Goal: Book appointment/travel/reservation

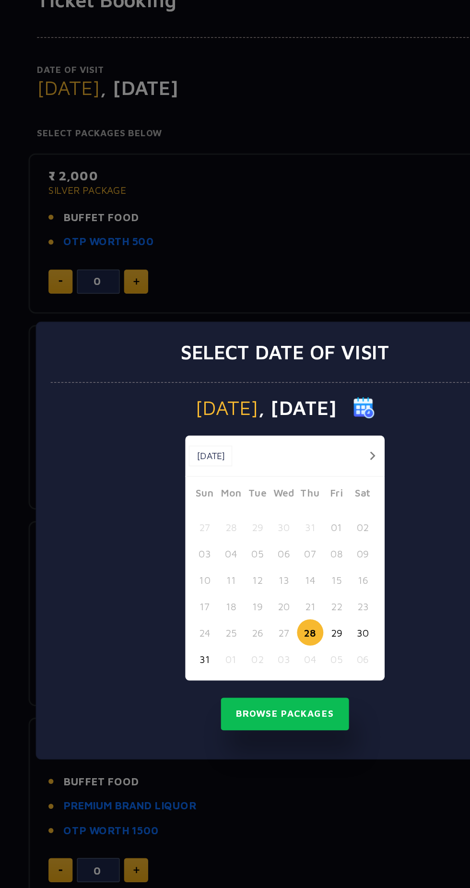
click at [294, 387] on button "button" at bounding box center [294, 387] width 12 height 12
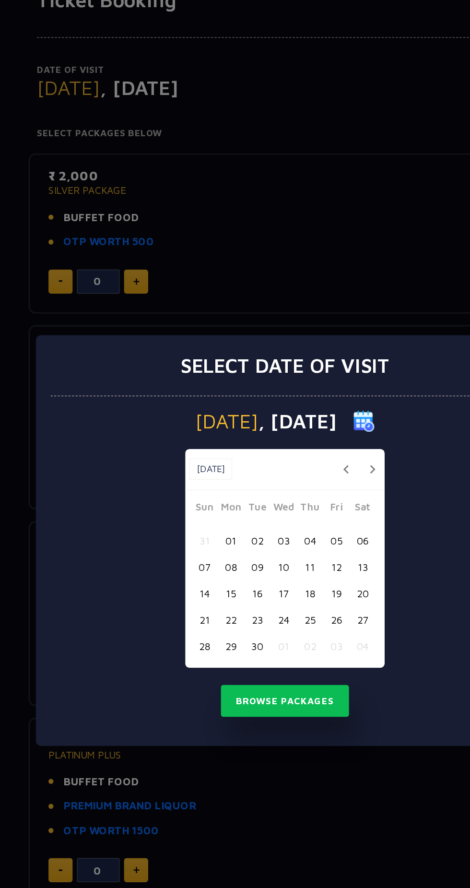
click at [183, 497] on button "21" at bounding box center [181, 497] width 18 height 18
click at [244, 552] on button "Browse Packages" at bounding box center [235, 552] width 86 height 22
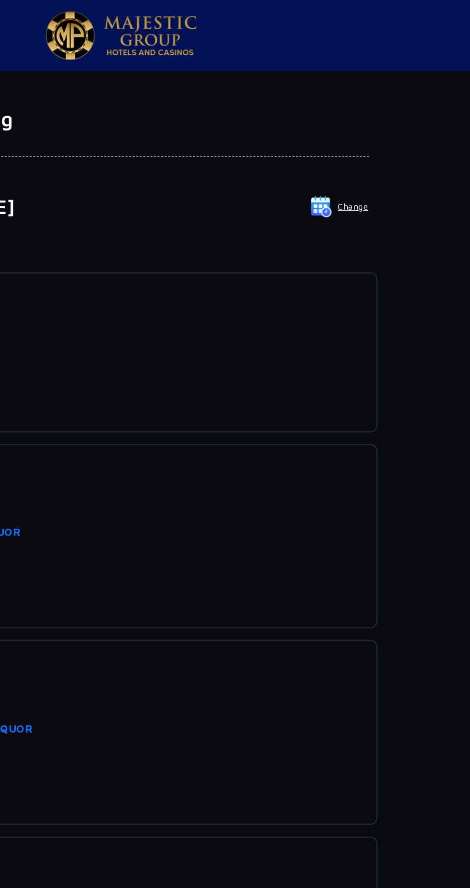
click at [374, 142] on img at bounding box center [370, 139] width 14 height 14
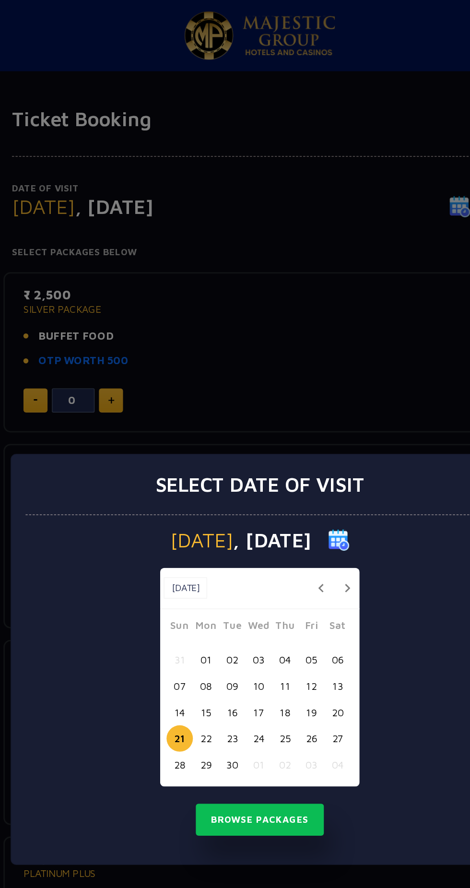
click at [206, 497] on button "22" at bounding box center [199, 497] width 18 height 18
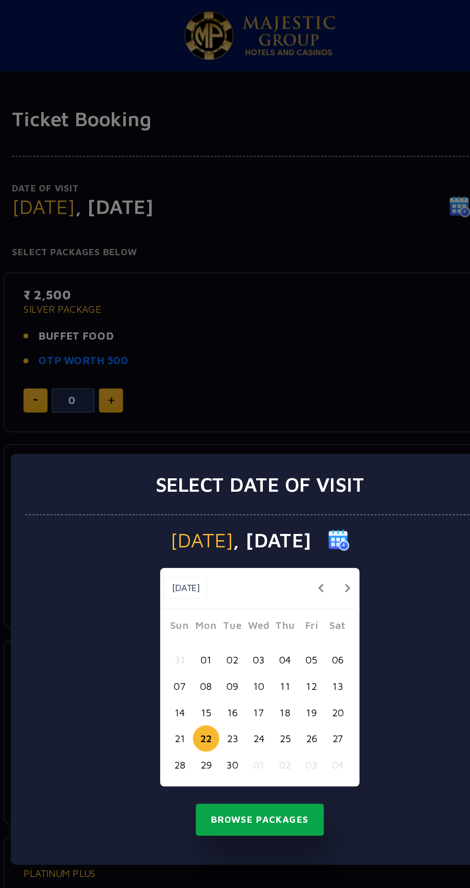
click at [258, 554] on button "Browse Packages" at bounding box center [235, 552] width 86 height 22
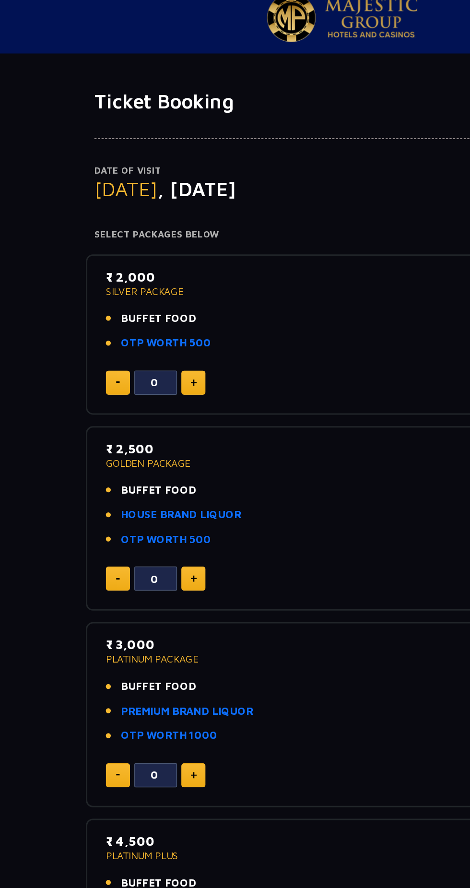
scroll to position [3, 0]
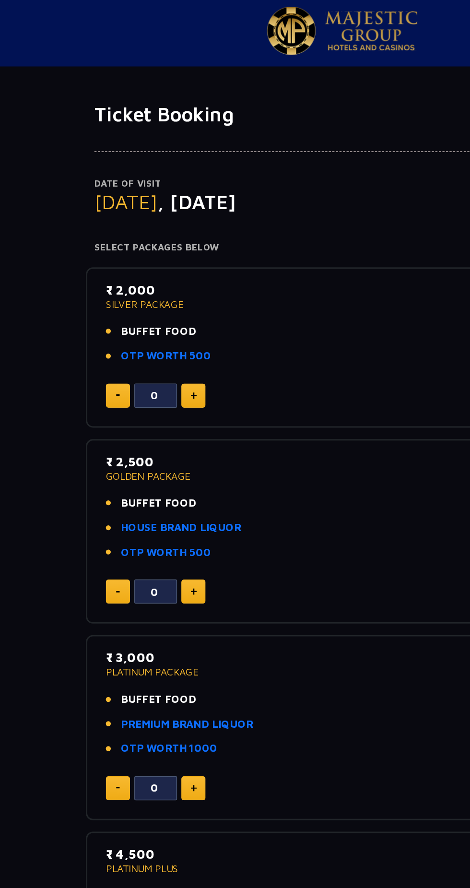
click at [135, 266] on img at bounding box center [135, 266] width 4 height 5
click at [135, 265] on img at bounding box center [135, 266] width 4 height 5
type input "2"
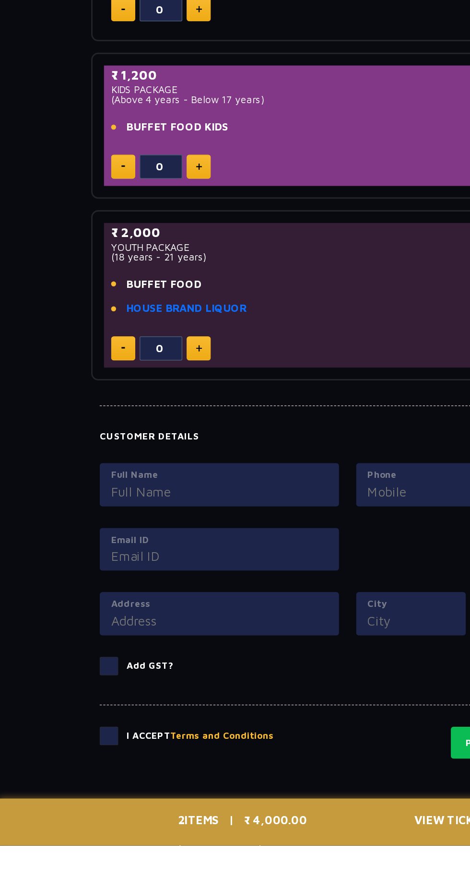
scroll to position [473, 0]
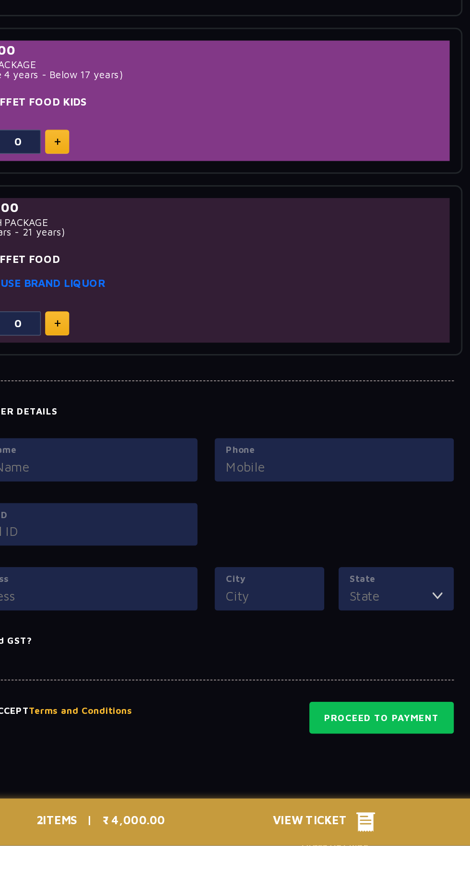
click at [333, 879] on span "View Ticket" at bounding box center [308, 872] width 56 height 14
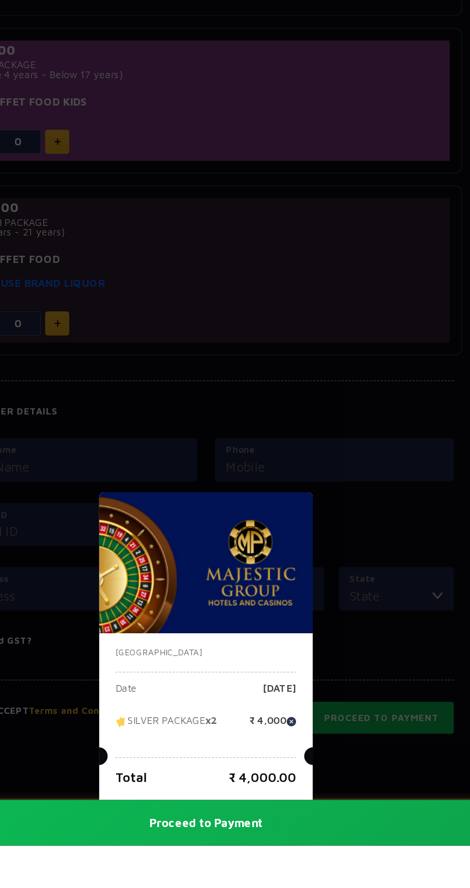
click at [355, 651] on div "[GEOGRAPHIC_DATA] Date [DATE] SILVER PACKAGE x2 ₹ 4,000 Total ₹ 4,000.00 Procee…" at bounding box center [235, 444] width 470 height 888
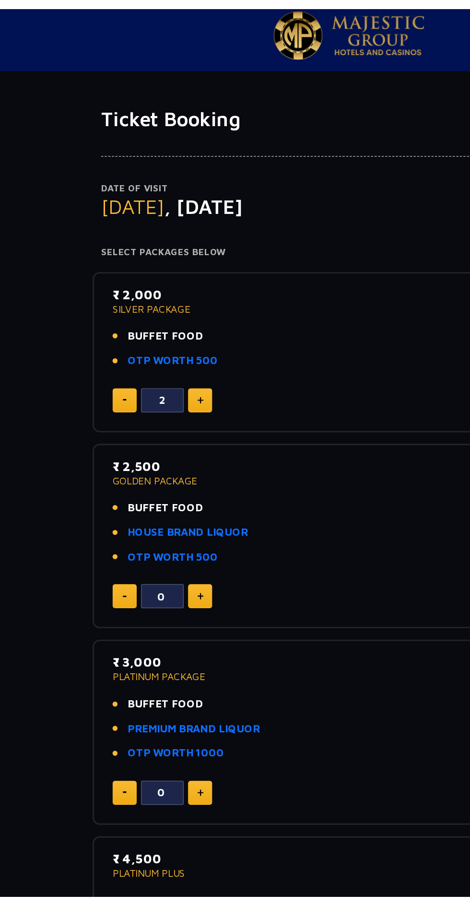
scroll to position [0, 0]
